Goal: Information Seeking & Learning: Learn about a topic

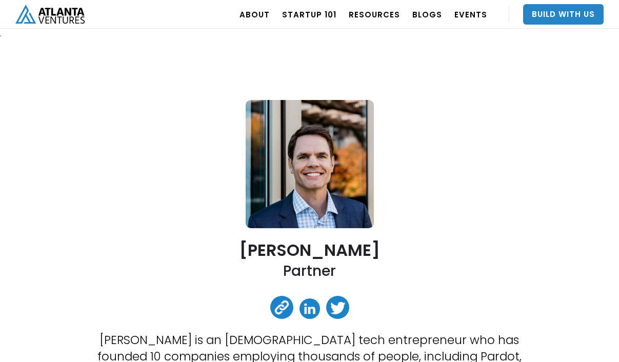
scroll to position [182, 0]
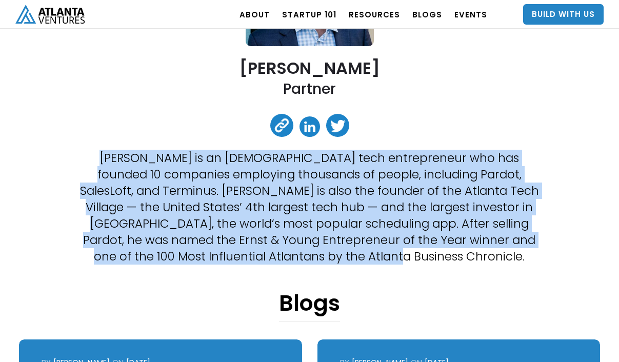
copy p "[PERSON_NAME] is an [DEMOGRAPHIC_DATA] tech entrepreneur who has founded 10 com…"
drag, startPoint x: 237, startPoint y: 63, endPoint x: 465, endPoint y: 262, distance: 302.5
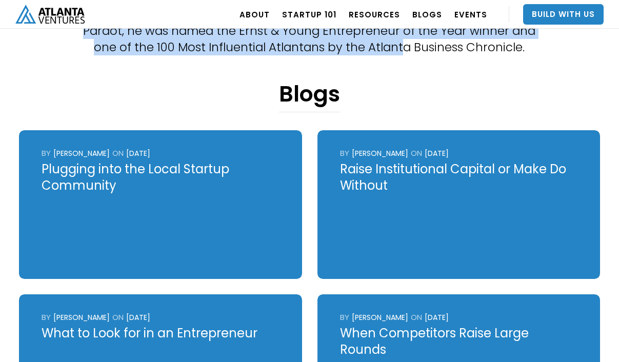
scroll to position [393, 0]
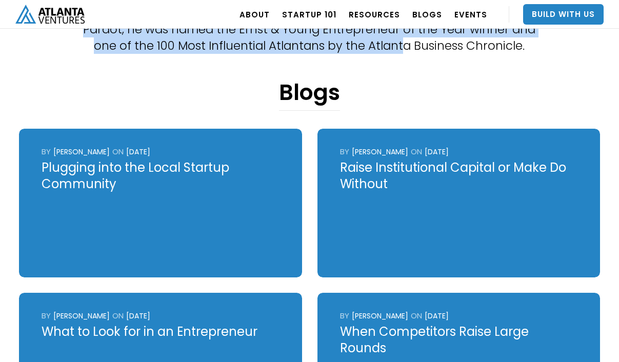
click at [50, 12] on img "home" at bounding box center [49, 14] width 69 height 19
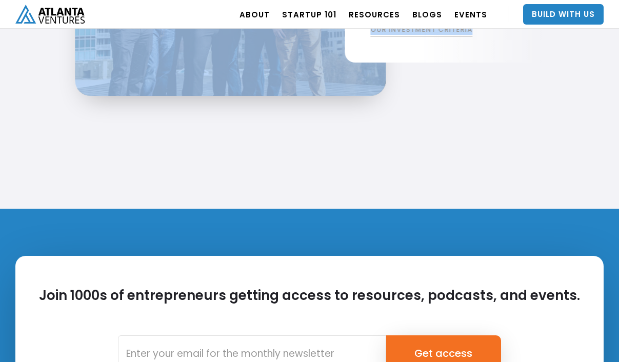
scroll to position [2257, 0]
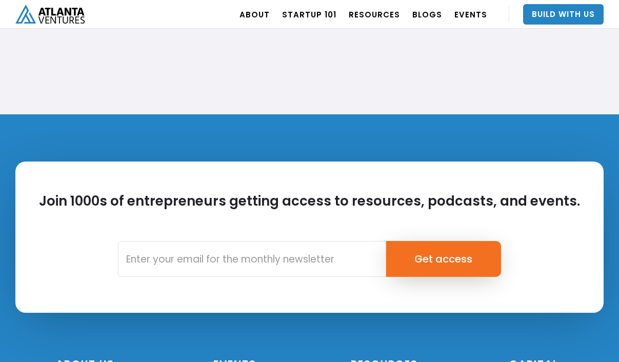
drag, startPoint x: 121, startPoint y: 132, endPoint x: 400, endPoint y: 331, distance: 342.0
copy body "Loremipsum dolorsitametc ad elits , doei , tem incid UTLAB Etdolo Magnaaliq En …"
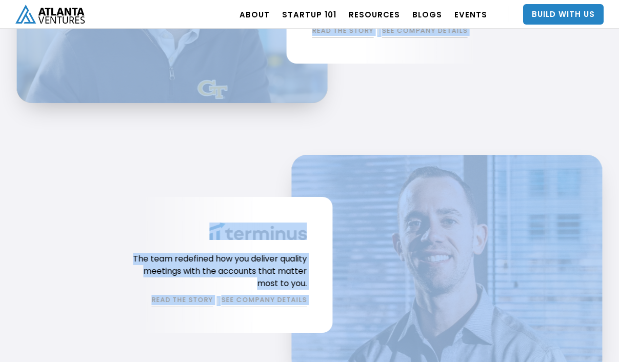
scroll to position [982, 0]
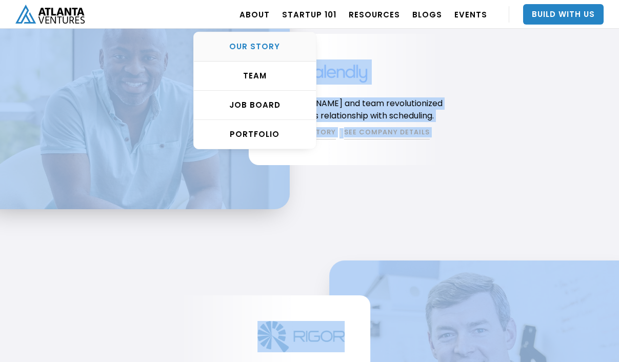
click at [267, 42] on div "OUR STORY" at bounding box center [255, 47] width 122 height 10
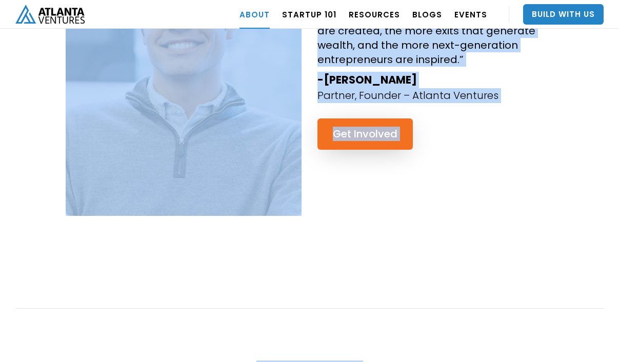
scroll to position [1074, 0]
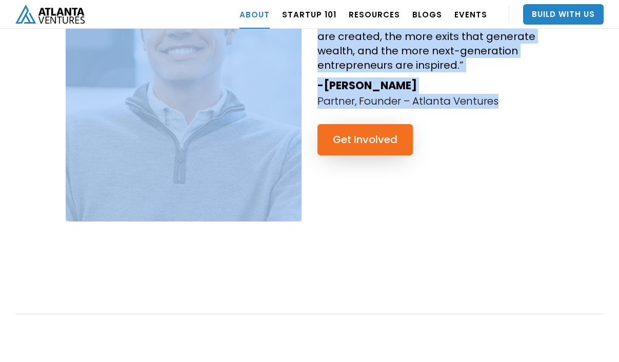
copy div "About Atlanta Ventures – Our Story Atlanta Ventures was just a twinkle in found…"
drag, startPoint x: 65, startPoint y: 274, endPoint x: 486, endPoint y: 93, distance: 458.2
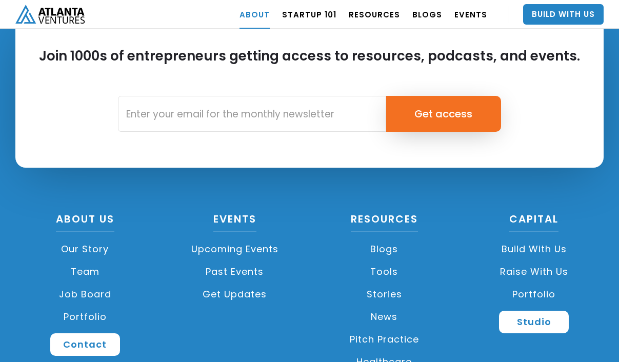
scroll to position [4571, 0]
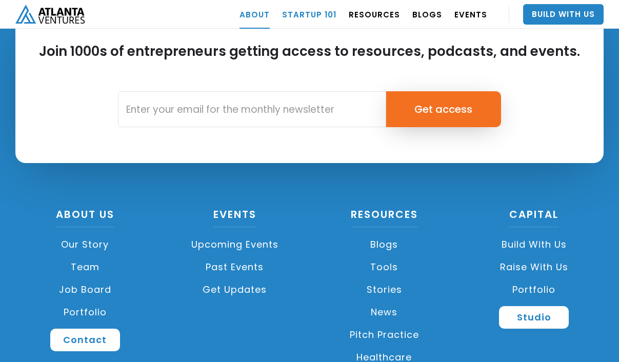
click at [327, 16] on link "Startup 101" at bounding box center [309, 14] width 54 height 29
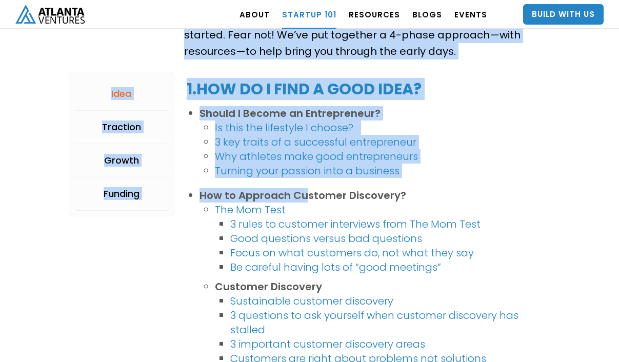
drag, startPoint x: 67, startPoint y: 65, endPoint x: 308, endPoint y: 200, distance: 276.0
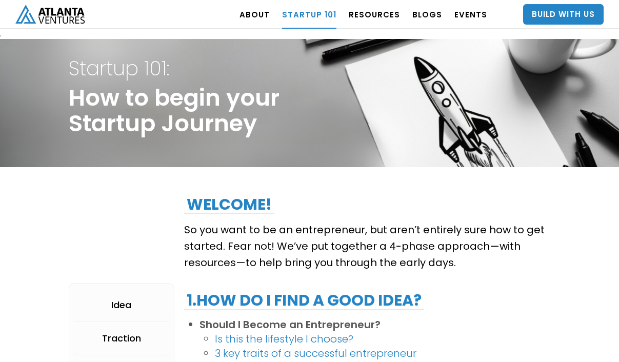
click at [242, 113] on h1 "Startup 101: How to begin your Startup Journey" at bounding box center [174, 103] width 211 height 103
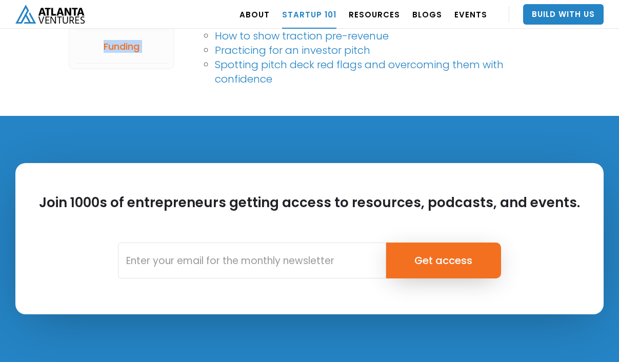
scroll to position [2326, 0]
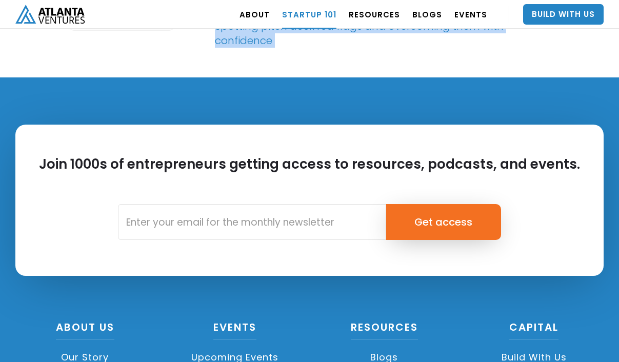
copy body "Startup 101: How to begin your Startup Journey Idea Traction Growth Funding Wel…"
drag, startPoint x: 69, startPoint y: 66, endPoint x: 367, endPoint y: 93, distance: 299.3
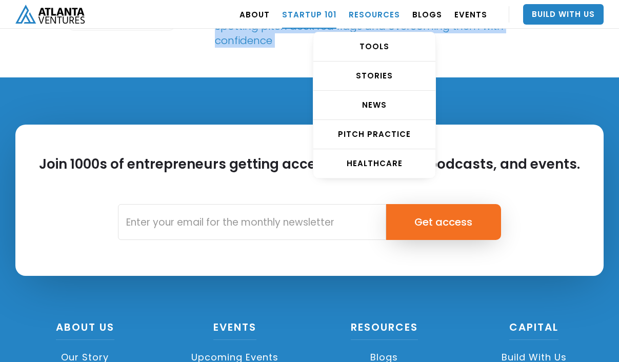
click at [383, 14] on link "RESOURCES" at bounding box center [374, 14] width 51 height 29
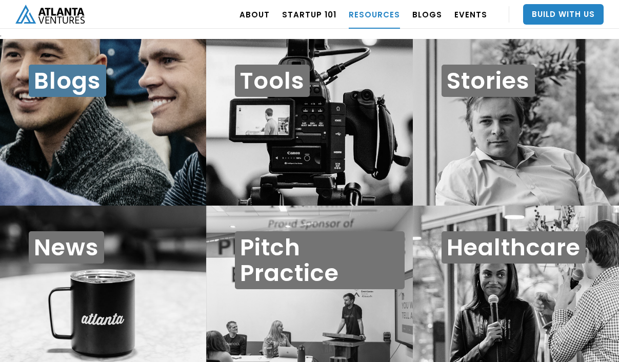
scroll to position [10, 0]
